Goal: Information Seeking & Learning: Check status

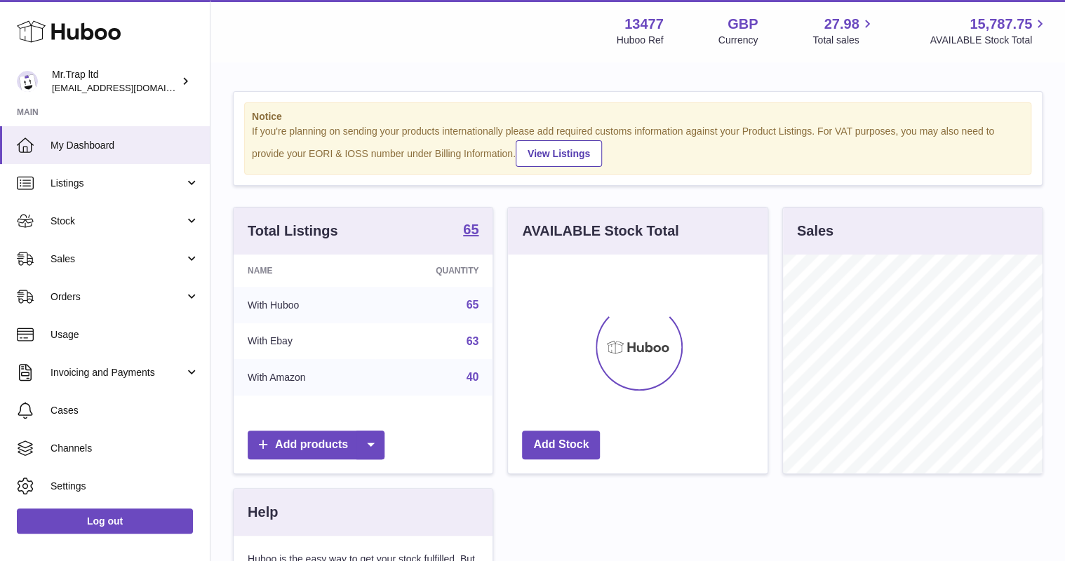
scroll to position [219, 259]
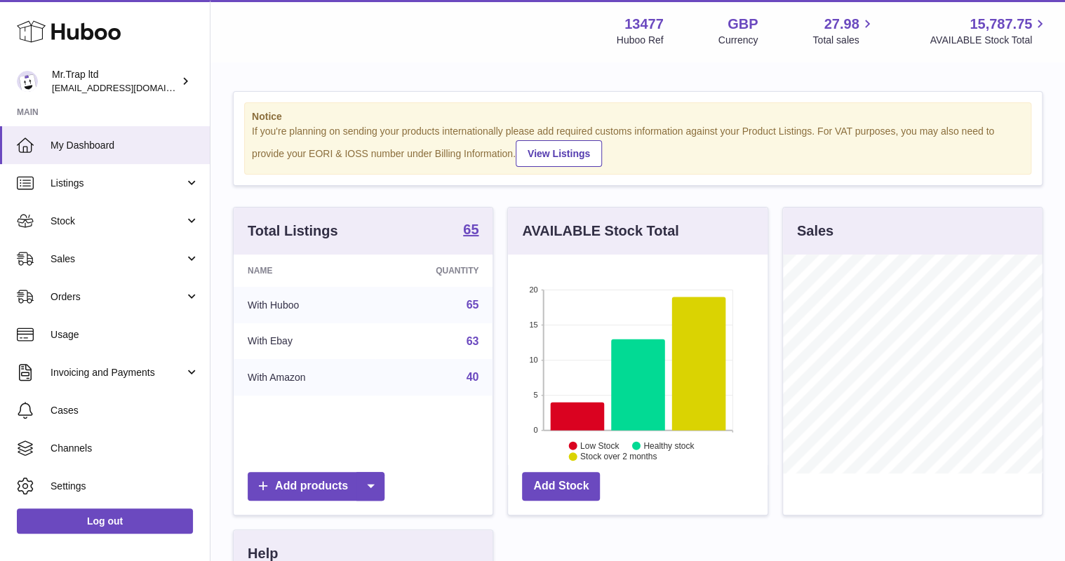
click at [105, 255] on span "Sales" at bounding box center [118, 259] width 134 height 13
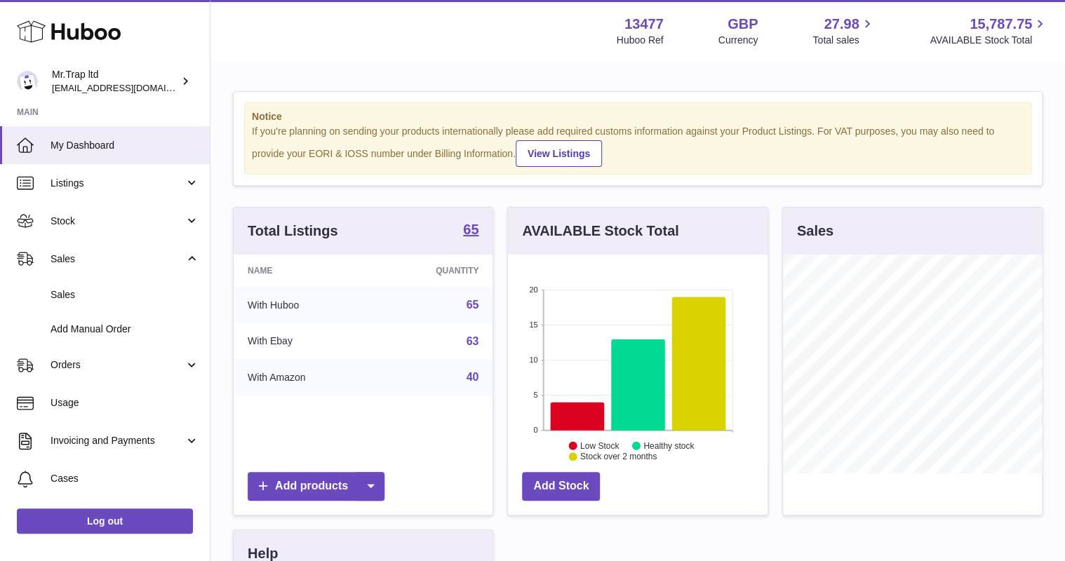
click at [109, 286] on link "Sales" at bounding box center [105, 295] width 210 height 34
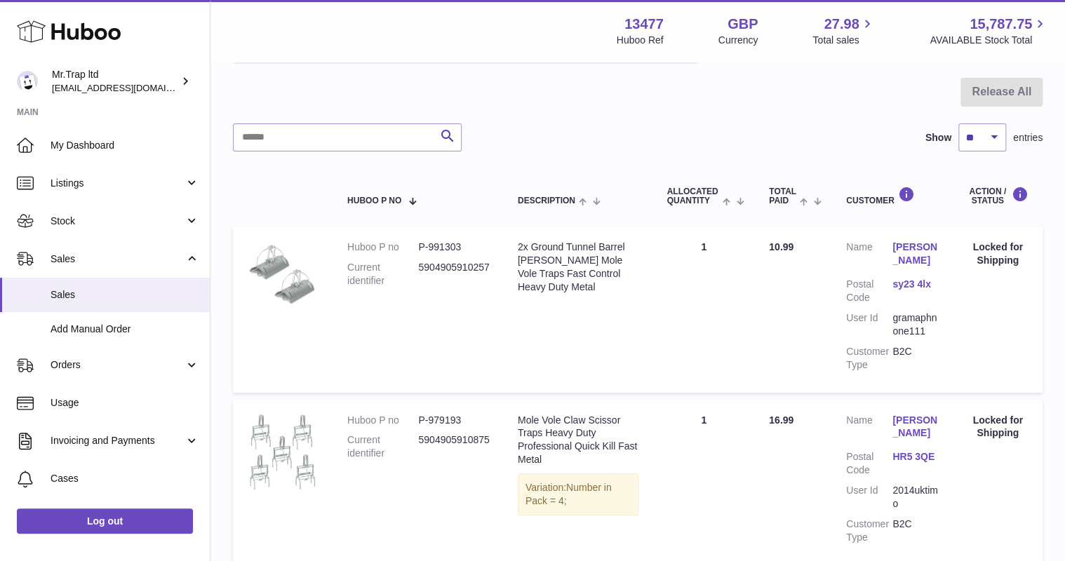
scroll to position [56, 0]
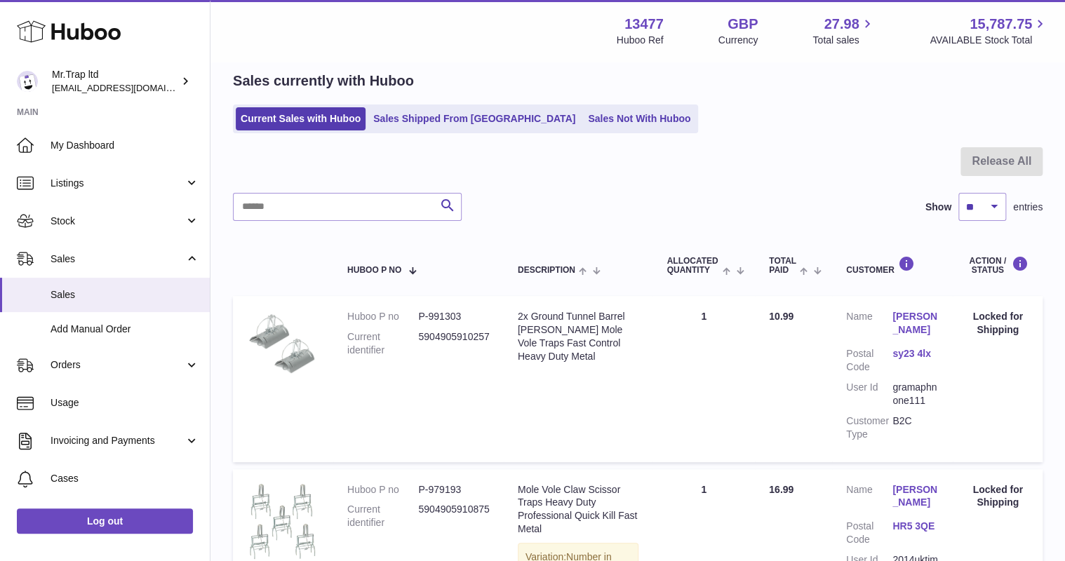
click at [590, 123] on link "Sales Not With Huboo" at bounding box center [639, 118] width 112 height 23
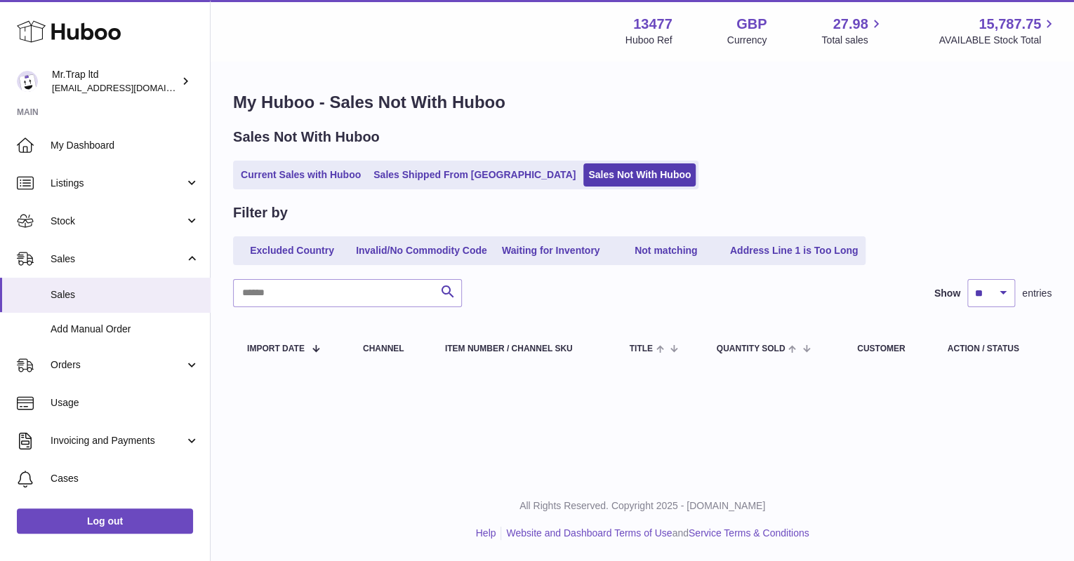
click at [285, 178] on link "Current Sales with Huboo" at bounding box center [301, 174] width 130 height 23
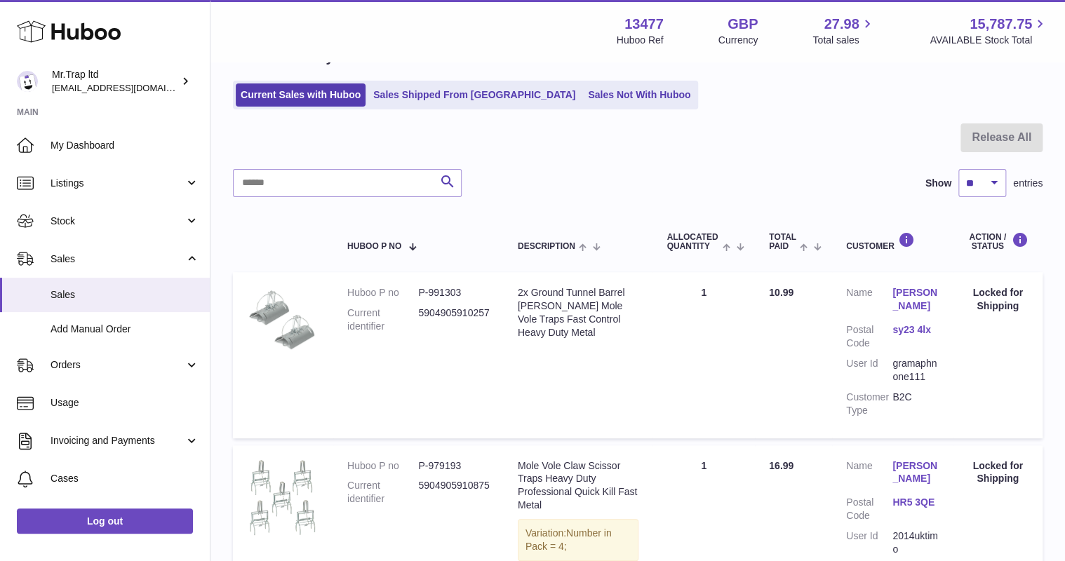
scroll to position [78, 0]
